Goal: Task Accomplishment & Management: Use online tool/utility

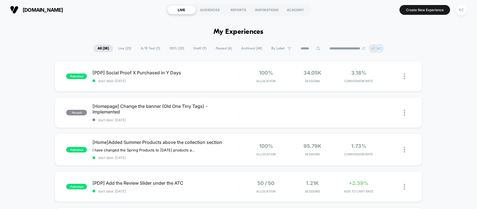
click at [170, 48] on span "100% ( 20 )" at bounding box center [176, 49] width 23 height 8
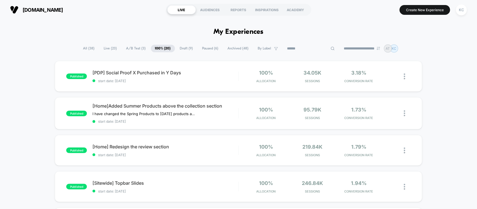
click at [302, 49] on input at bounding box center [311, 48] width 56 height 7
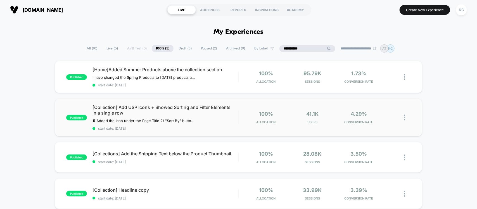
type input "**********"
click at [208, 131] on div "published [Collection] Add USP Icons + Showed Sorting and Filter Elements in a …" at bounding box center [238, 118] width 367 height 38
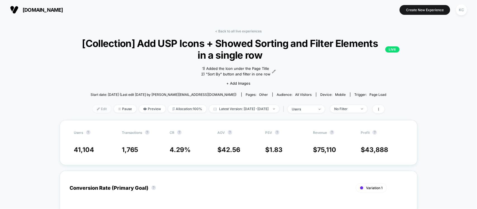
click at [93, 110] on span "Edit" at bounding box center [102, 109] width 18 height 8
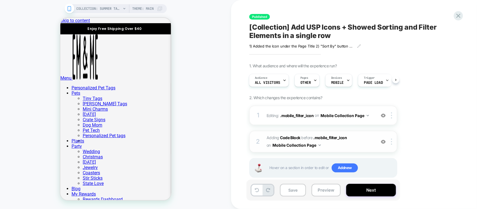
click at [344, 147] on span "Adding Code Block BEFORE .mobile_filter_icon .mobile_filter_icon on Mobile Coll…" at bounding box center [319, 141] width 106 height 15
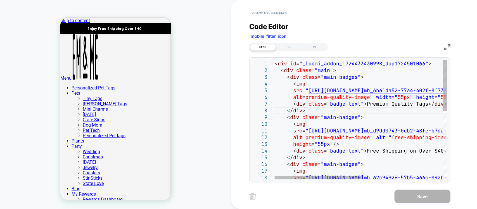
click at [324, 114] on div "< div id = "_loomi_addon_1724433430998_dup1724501066" > < div class = "main" > …" at bounding box center [440, 200] width 333 height 280
click at [368, 152] on div "< div id = "_loomi_addon_1724433430998_dup1724501066" > < div class = "main" > …" at bounding box center [440, 200] width 333 height 280
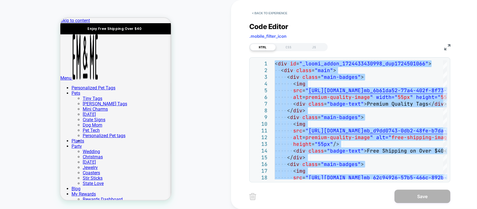
type textarea "**********"
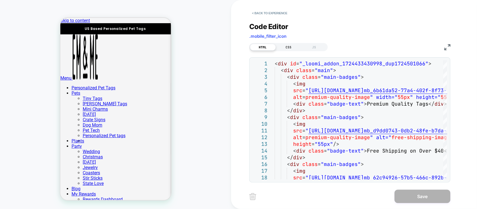
click at [285, 48] on div "CSS" at bounding box center [289, 47] width 26 height 7
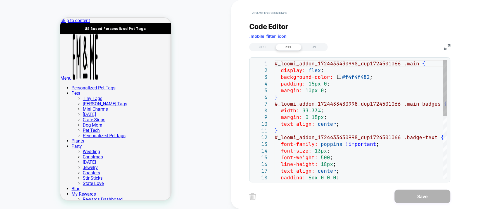
click at [309, 94] on div "# _ loomi_addon_1724433430998_dup1724501066 .main { display: flex ; background-…" at bounding box center [360, 186] width 172 height 253
type textarea "**********"
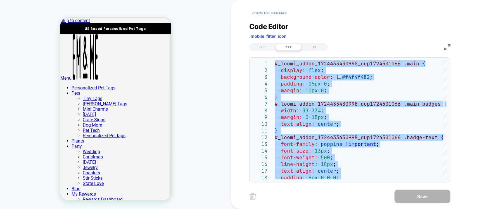
click at [314, 42] on div "HTML CSS JS" at bounding box center [349, 46] width 201 height 9
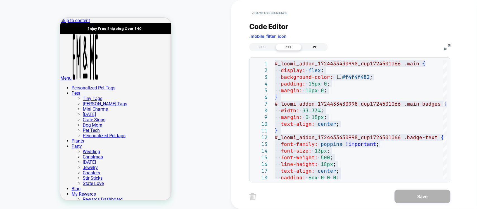
click at [314, 47] on div "JS" at bounding box center [314, 47] width 26 height 7
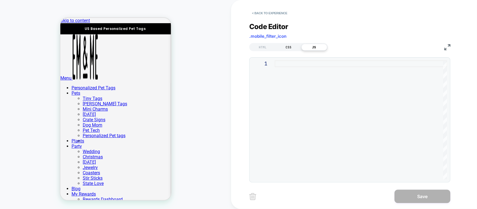
click at [286, 44] on div "CSS" at bounding box center [289, 47] width 26 height 7
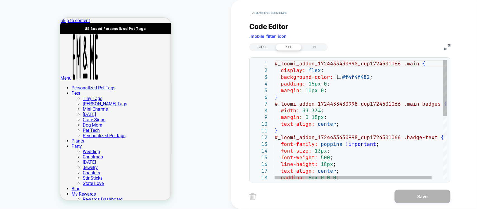
click at [262, 48] on div "HTML" at bounding box center [263, 47] width 26 height 7
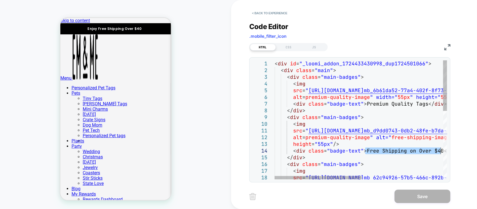
drag, startPoint x: 365, startPoint y: 150, endPoint x: 439, endPoint y: 149, distance: 74.0
click at [439, 149] on div "< div id = "_loomi_addon_1724433430998_dup1724501066" > < div class = "main" > …" at bounding box center [440, 200] width 333 height 280
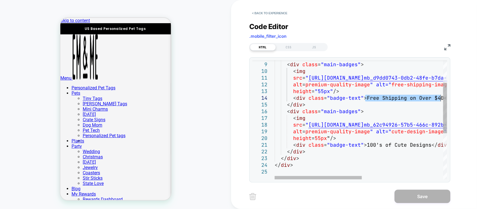
type textarea "**********"
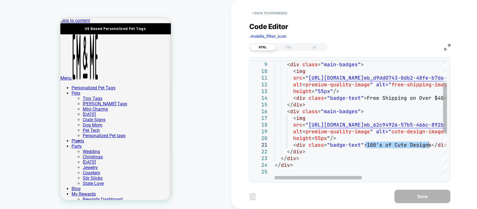
drag, startPoint x: 365, startPoint y: 145, endPoint x: 428, endPoint y: 145, distance: 62.5
click at [428, 145] on div "</ div > < div class = "main-badges" > < img src = " [URL][DOMAIN_NAME] mb_d9dd…" at bounding box center [440, 148] width 333 height 280
